Goal: Use online tool/utility: Use online tool/utility

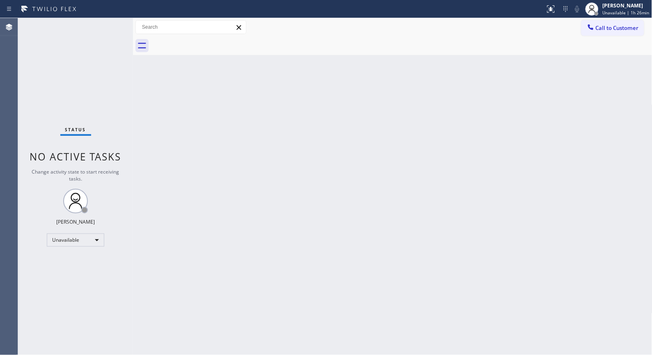
drag, startPoint x: 326, startPoint y: 244, endPoint x: 303, endPoint y: 133, distance: 114.0
click at [326, 244] on div "Back to Dashboard Change Sender ID Customers Technicians Select a contact Outbo…" at bounding box center [392, 186] width 519 height 337
click at [300, 119] on div "Back to Dashboard Change Sender ID Customers Technicians Select a contact Outbo…" at bounding box center [392, 186] width 519 height 337
click at [589, 25] on button "Call to Customer" at bounding box center [612, 28] width 63 height 16
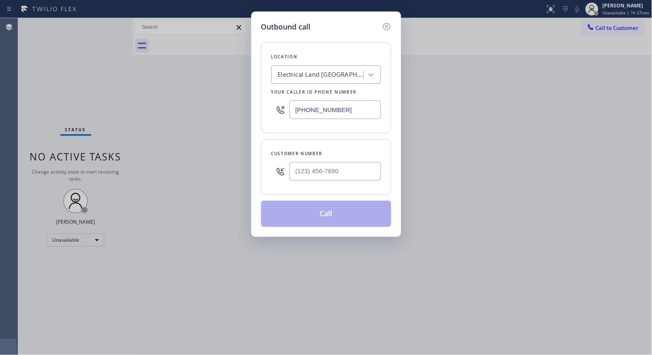
drag, startPoint x: 356, startPoint y: 113, endPoint x: 214, endPoint y: 12, distance: 174.2
click at [225, 49] on div "Outbound call Location Electrical Land [GEOGRAPHIC_DATA][PERSON_NAME] Your call…" at bounding box center [326, 177] width 652 height 355
paste input "323) 991-9198"
type input "[PHONE_NUMBER]"
drag, startPoint x: 335, startPoint y: 171, endPoint x: 281, endPoint y: 166, distance: 54.8
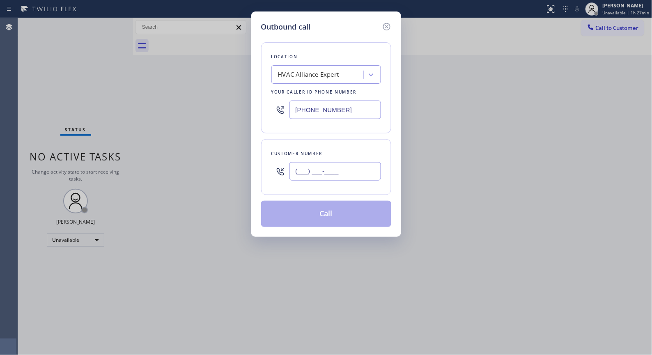
click at [281, 166] on div "(___) ___-____" at bounding box center [326, 171] width 110 height 27
paste input "949) 599-8332"
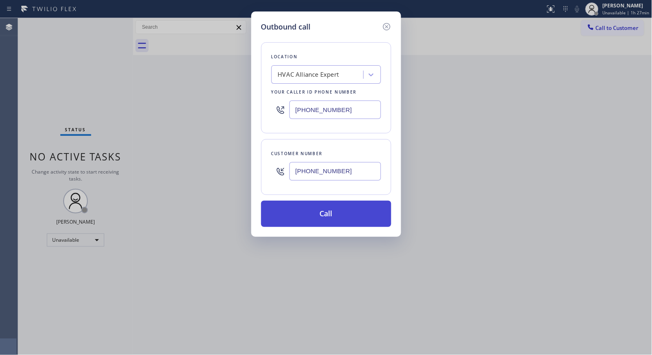
type input "[PHONE_NUMBER]"
click at [334, 210] on button "Call" at bounding box center [326, 214] width 130 height 26
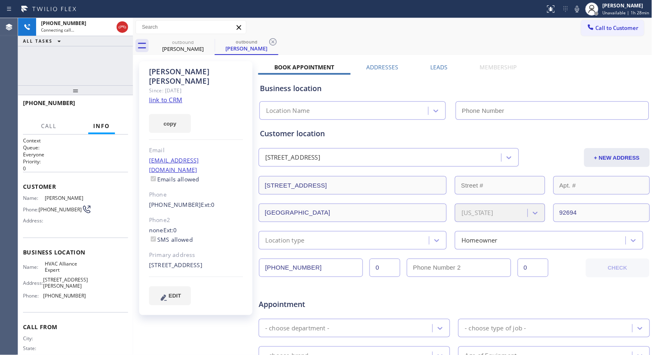
type input "[PHONE_NUMBER]"
click at [278, 42] on icon at bounding box center [273, 42] width 10 height 10
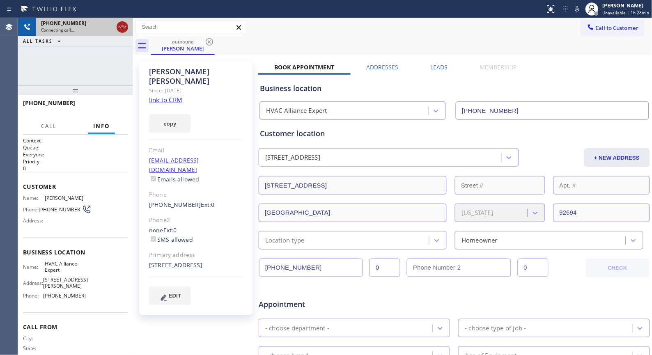
click at [126, 28] on icon at bounding box center [122, 27] width 7 height 2
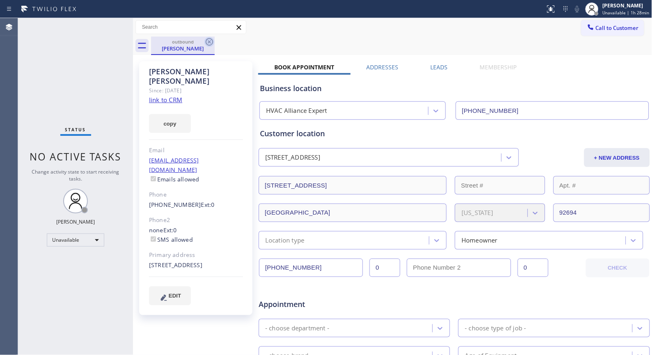
click at [208, 44] on icon at bounding box center [209, 42] width 10 height 10
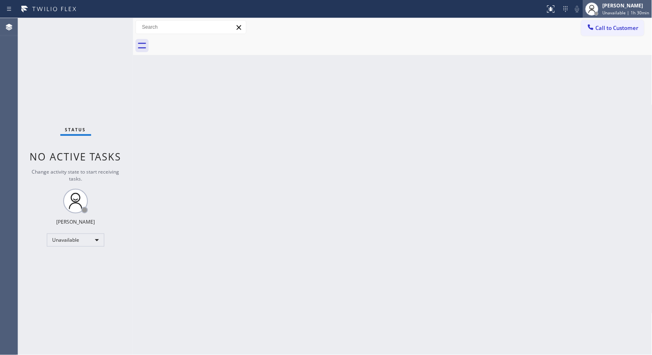
click at [628, 7] on div "[PERSON_NAME]" at bounding box center [626, 5] width 47 height 7
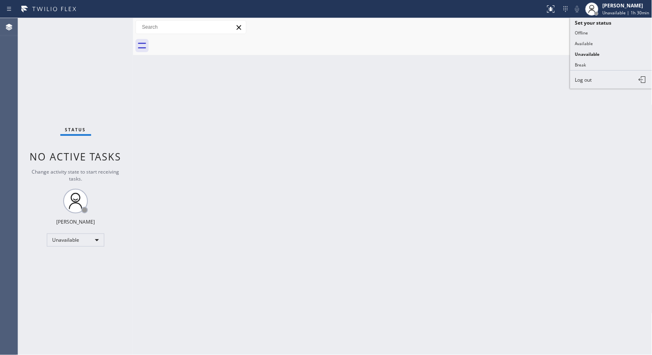
click at [590, 79] on span "Log out" at bounding box center [583, 79] width 17 height 7
